Goal: Information Seeking & Learning: Learn about a topic

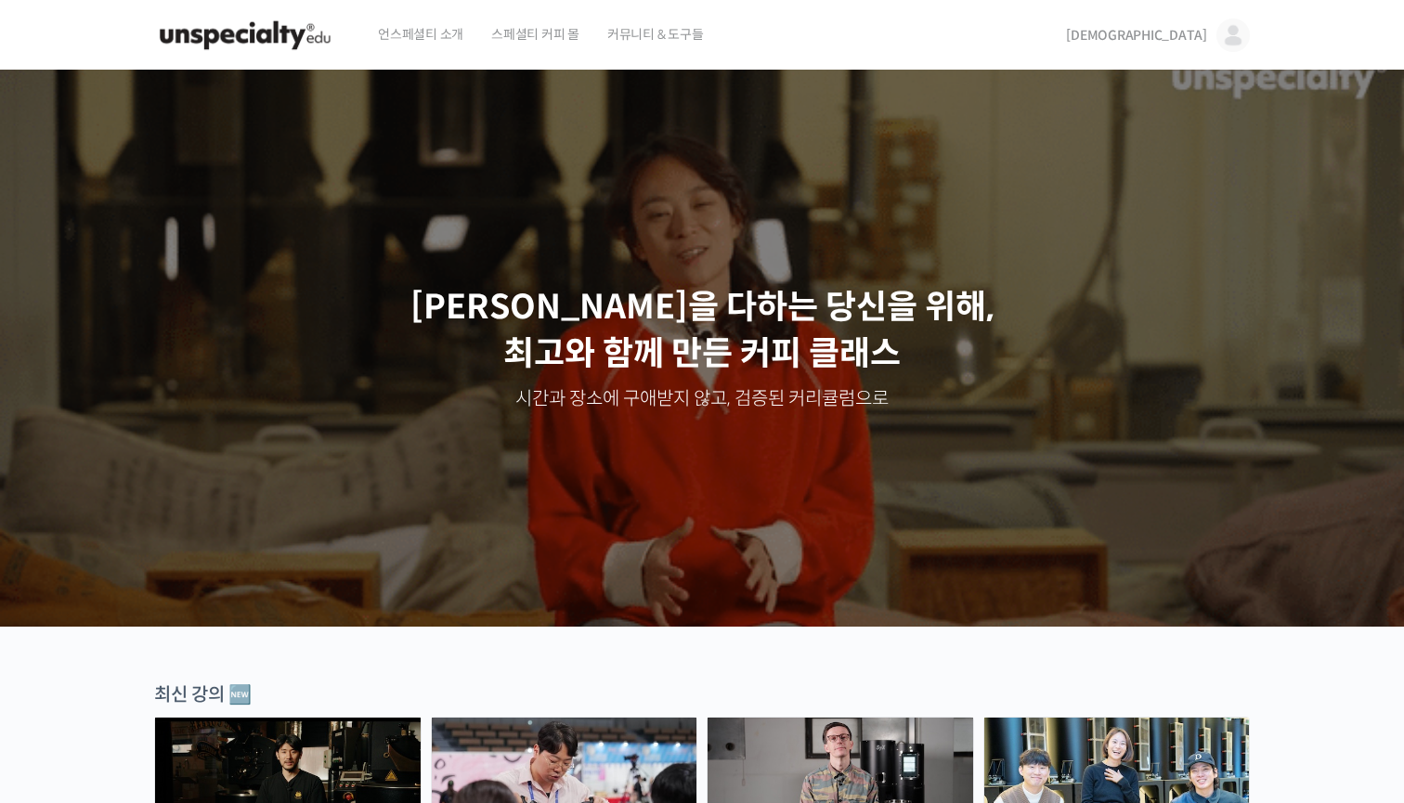
click at [1183, 32] on span "[DEMOGRAPHIC_DATA]" at bounding box center [1136, 35] width 141 height 17
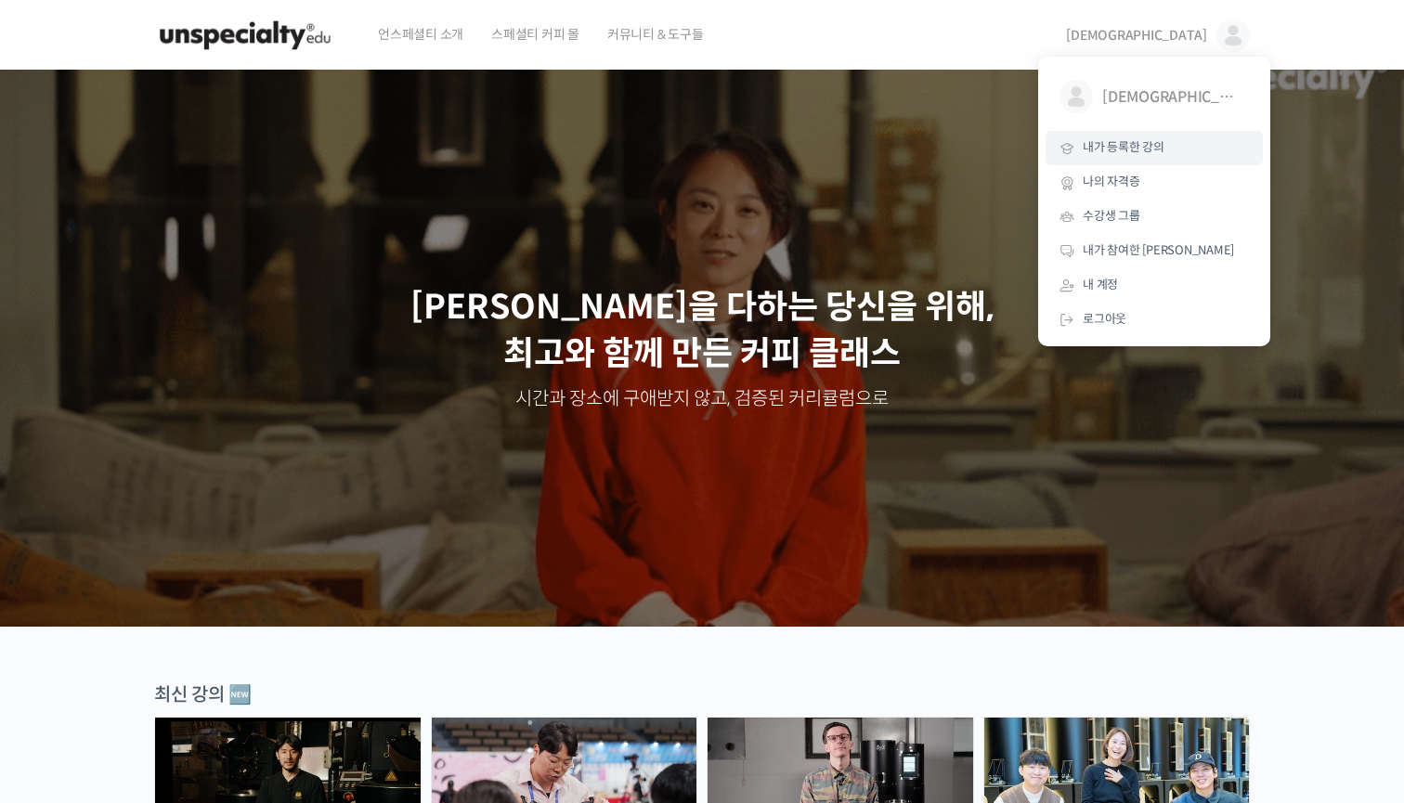
click at [1140, 148] on span "내가 등록한 강의" at bounding box center [1124, 147] width 82 height 16
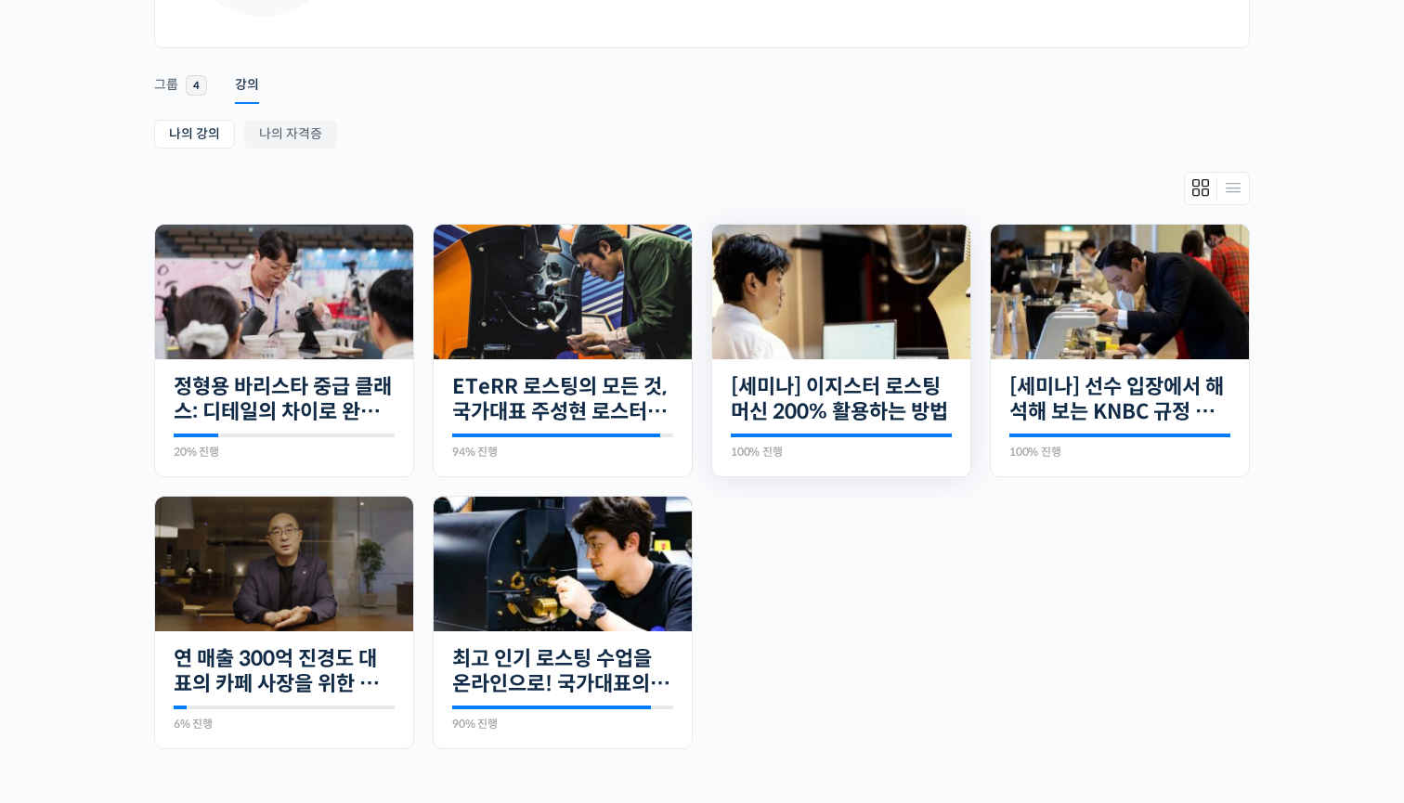
scroll to position [433, 0]
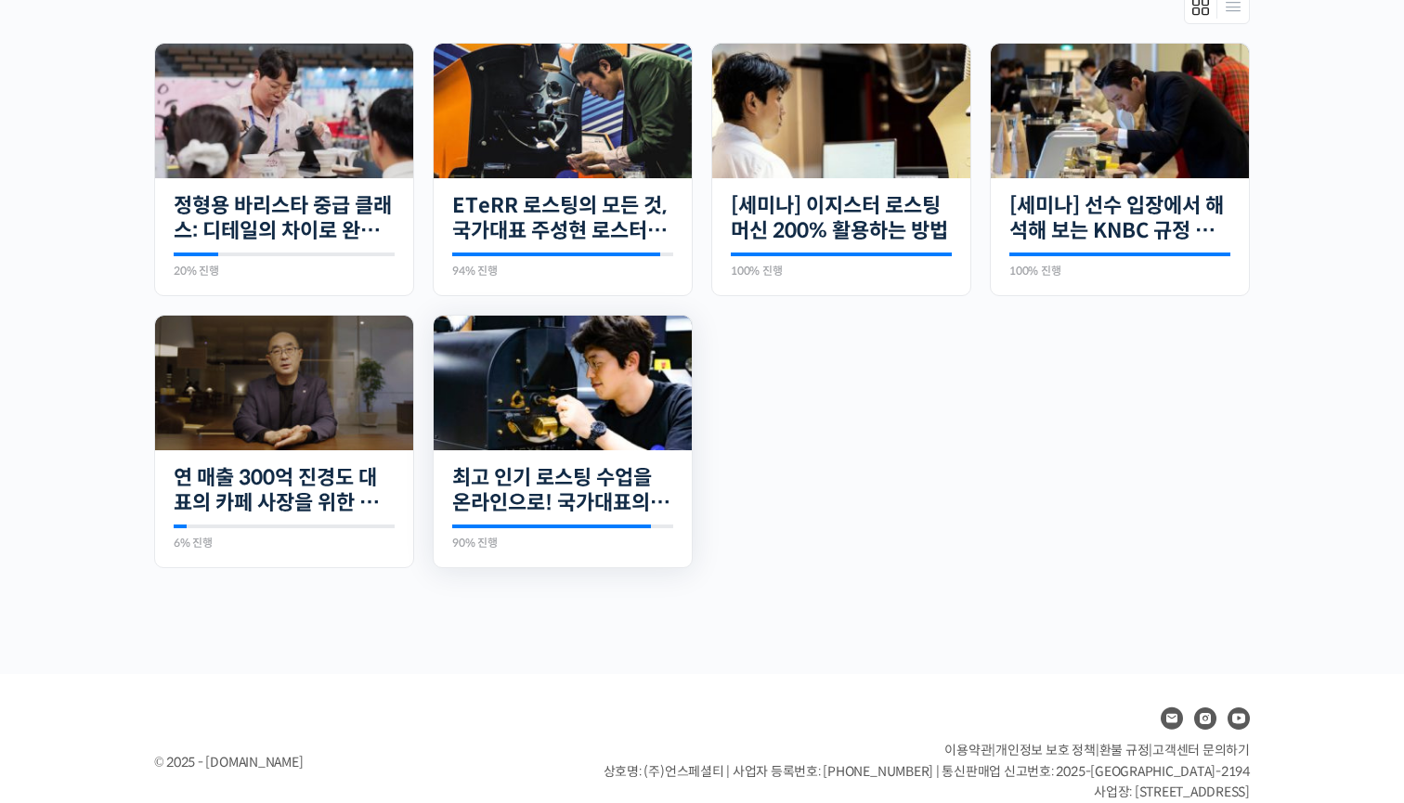
click at [616, 410] on img at bounding box center [563, 383] width 258 height 135
click at [314, 118] on img at bounding box center [284, 111] width 258 height 135
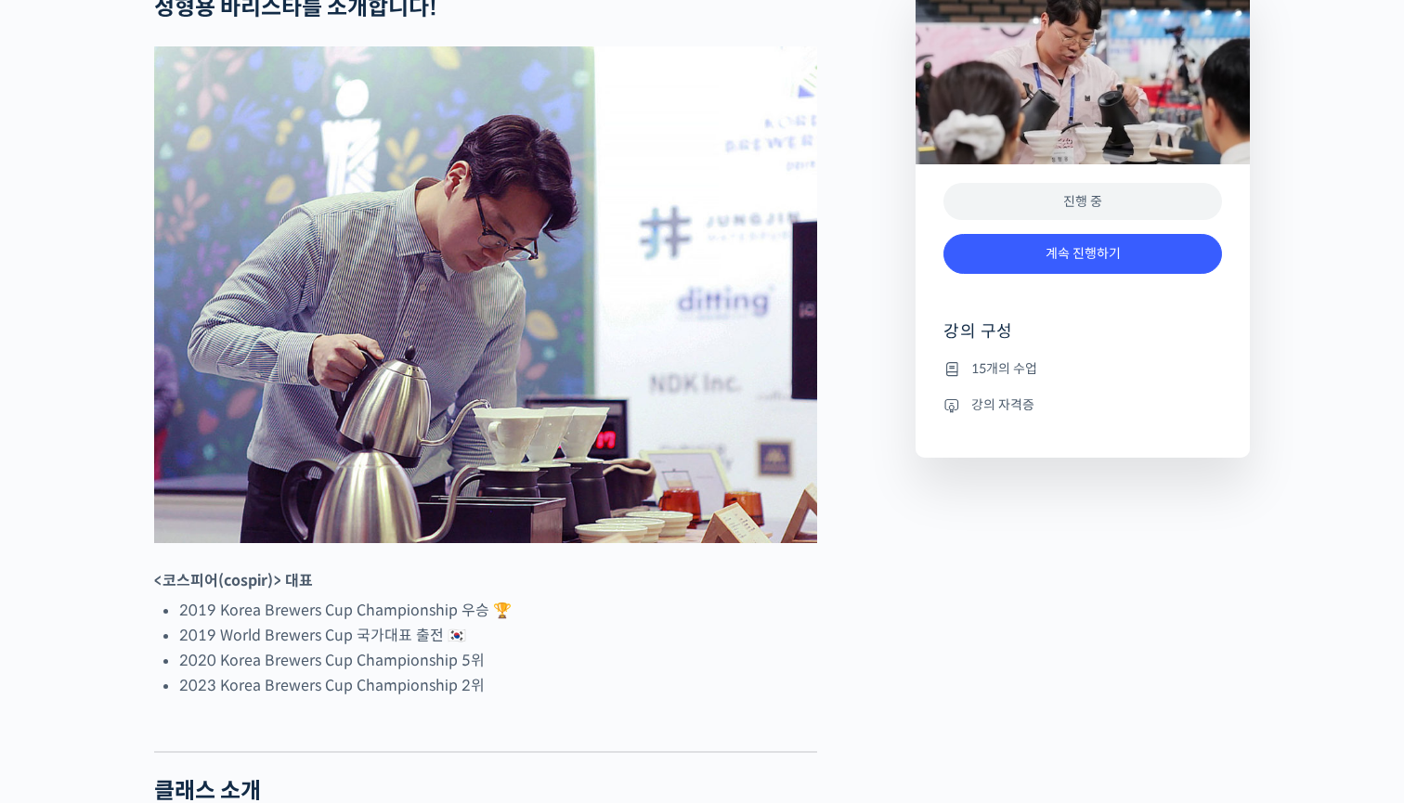
scroll to position [899, 0]
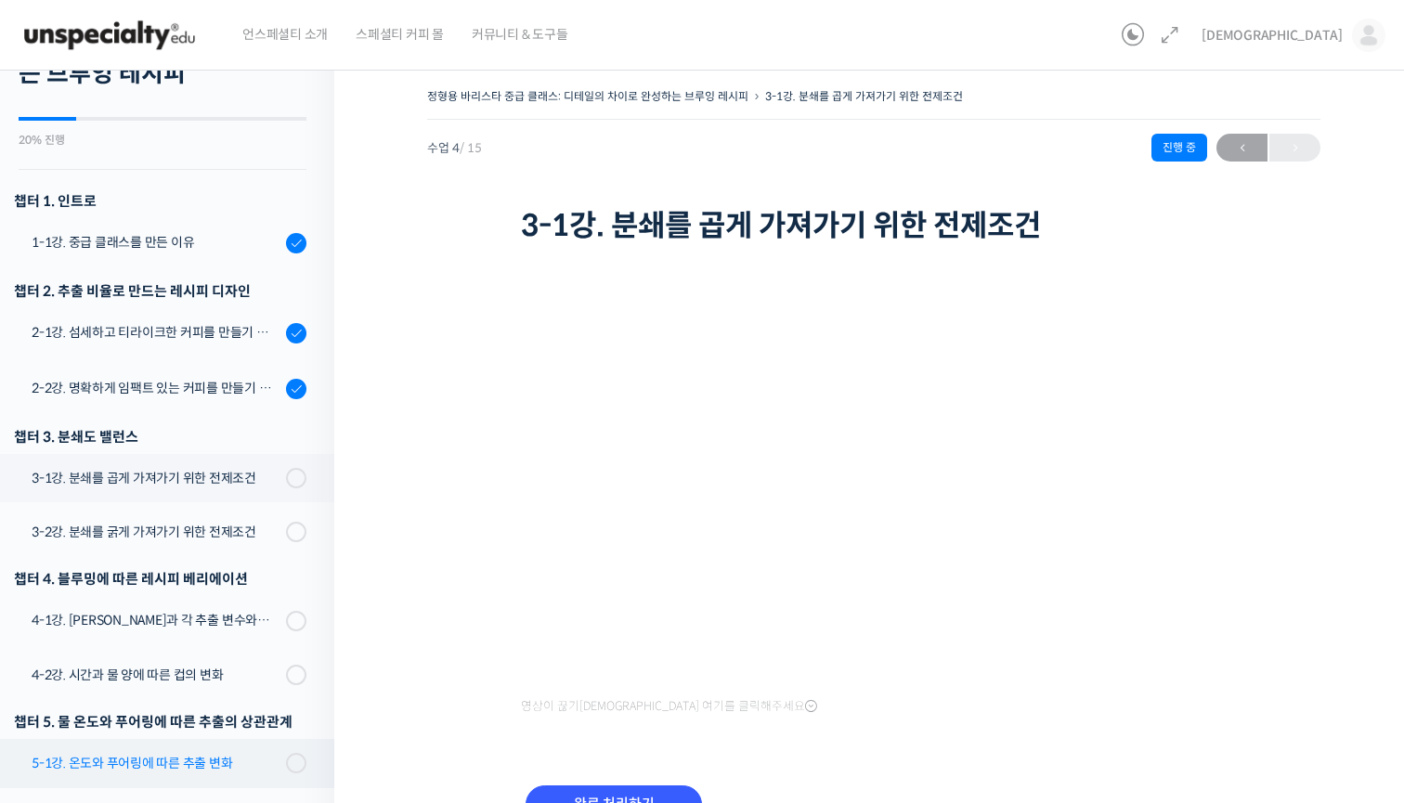
scroll to position [27, 0]
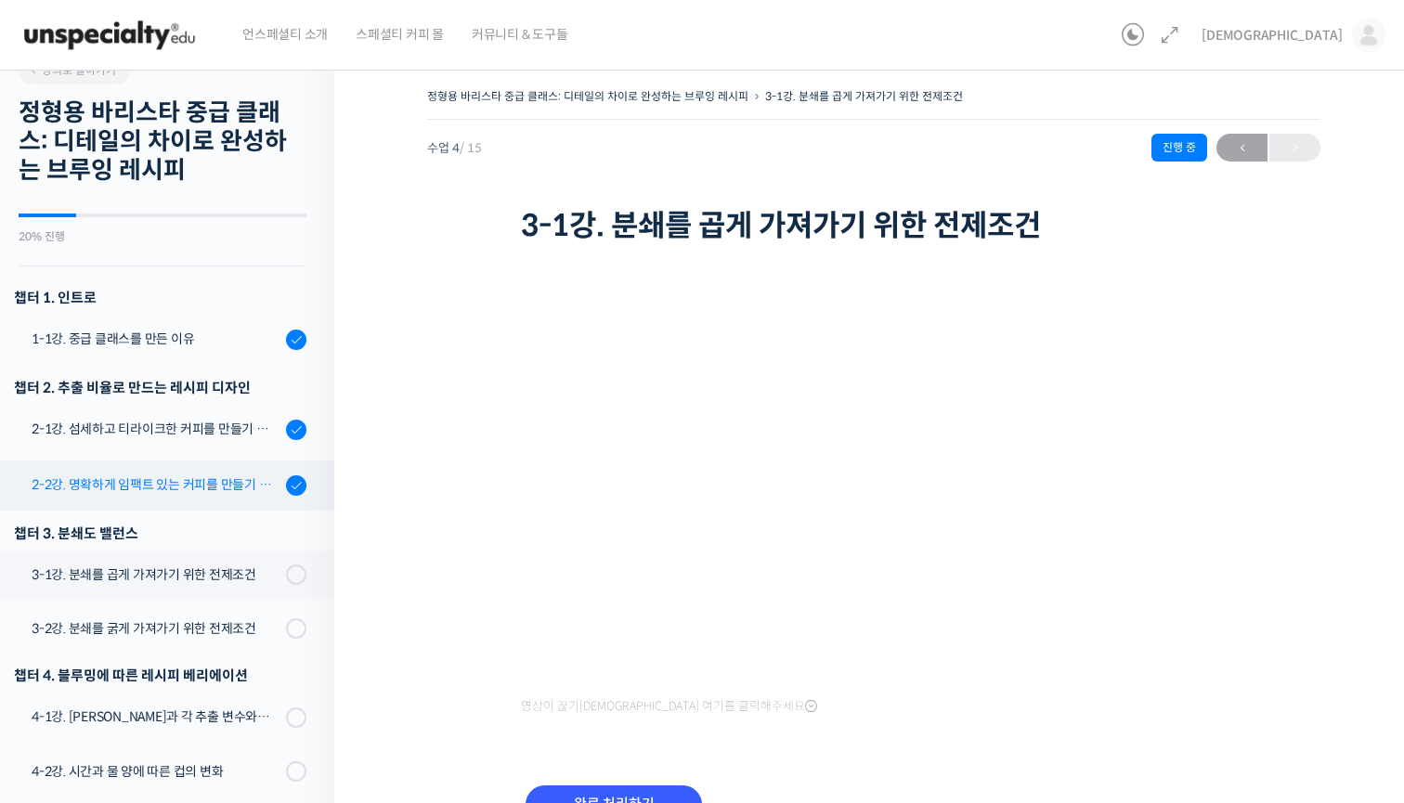
click at [249, 480] on div "2-2강. 명확하게 임팩트 있는 커피를 만들기 위한 레시피" at bounding box center [156, 485] width 249 height 20
